Goal: Find specific page/section: Find specific page/section

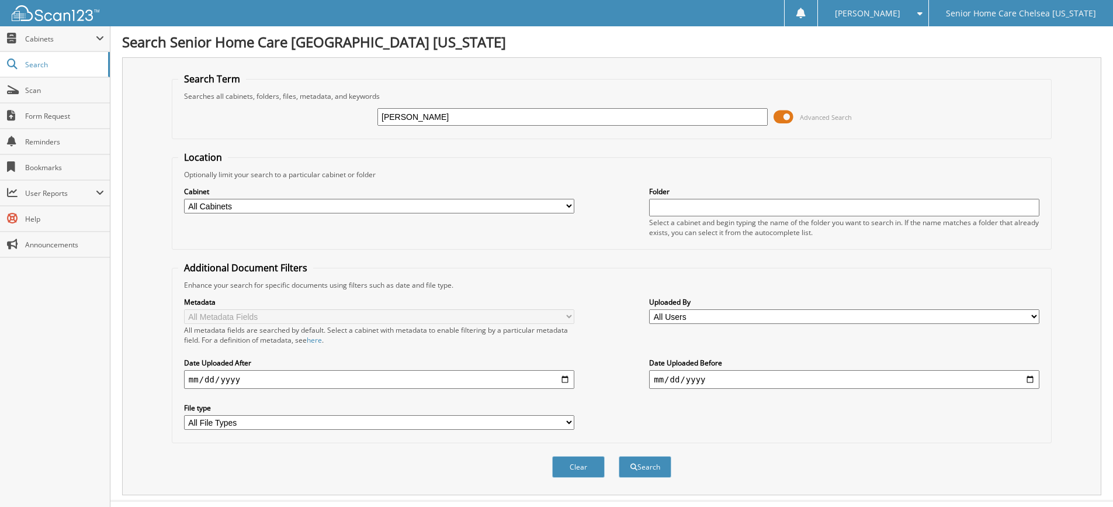
type input "[PERSON_NAME]"
click at [619, 456] on button "Search" at bounding box center [645, 467] width 53 height 22
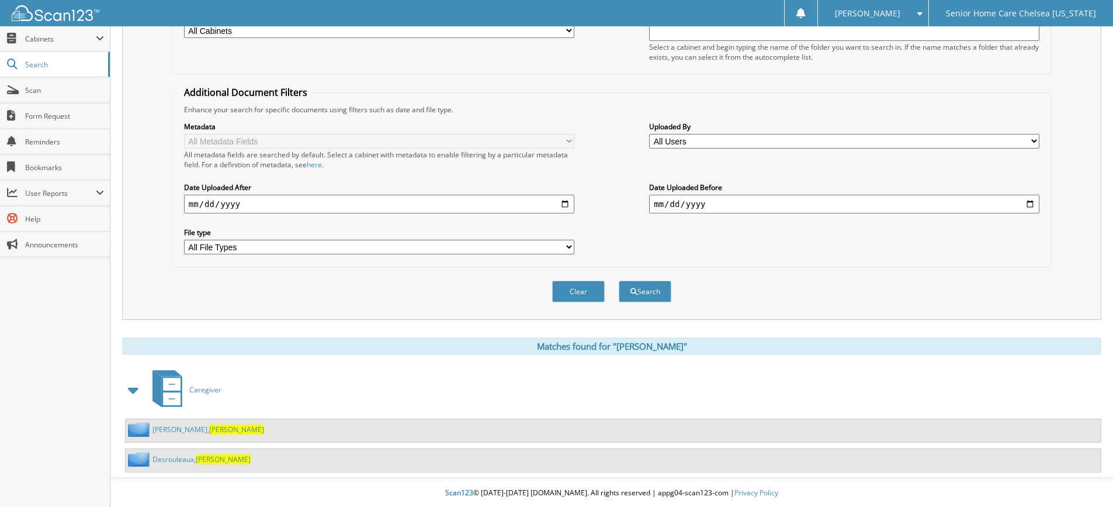
click at [163, 435] on div "Joseph, Roseline" at bounding box center [195, 429] width 138 height 15
click at [161, 426] on link "Joseph, Roseline" at bounding box center [209, 429] width 112 height 10
